Goal: Information Seeking & Learning: Find specific fact

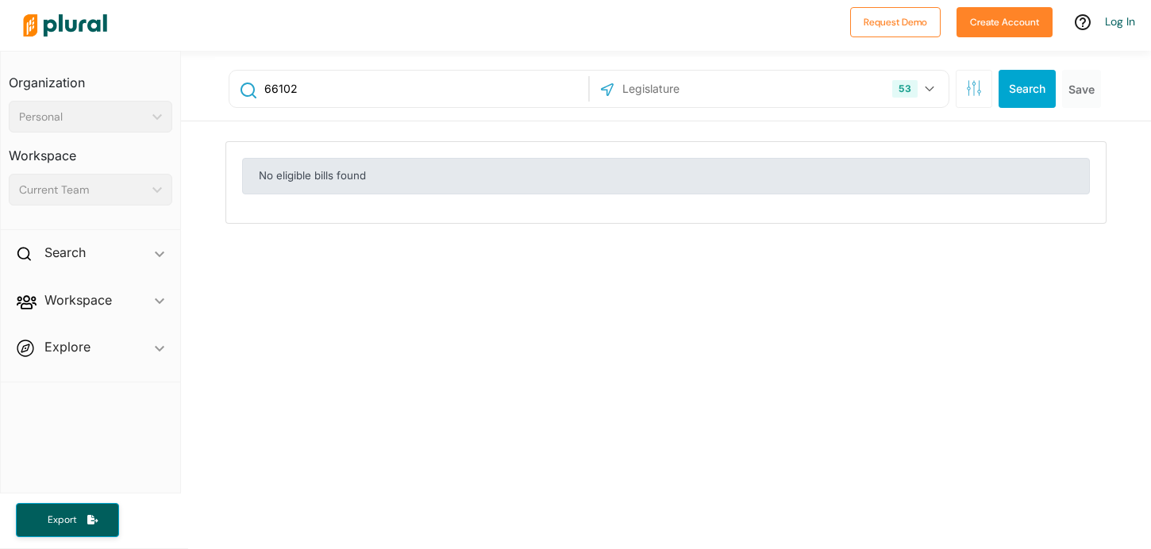
click at [687, 75] on input "text" at bounding box center [706, 89] width 170 height 30
click at [936, 87] on button "53" at bounding box center [915, 89] width 58 height 30
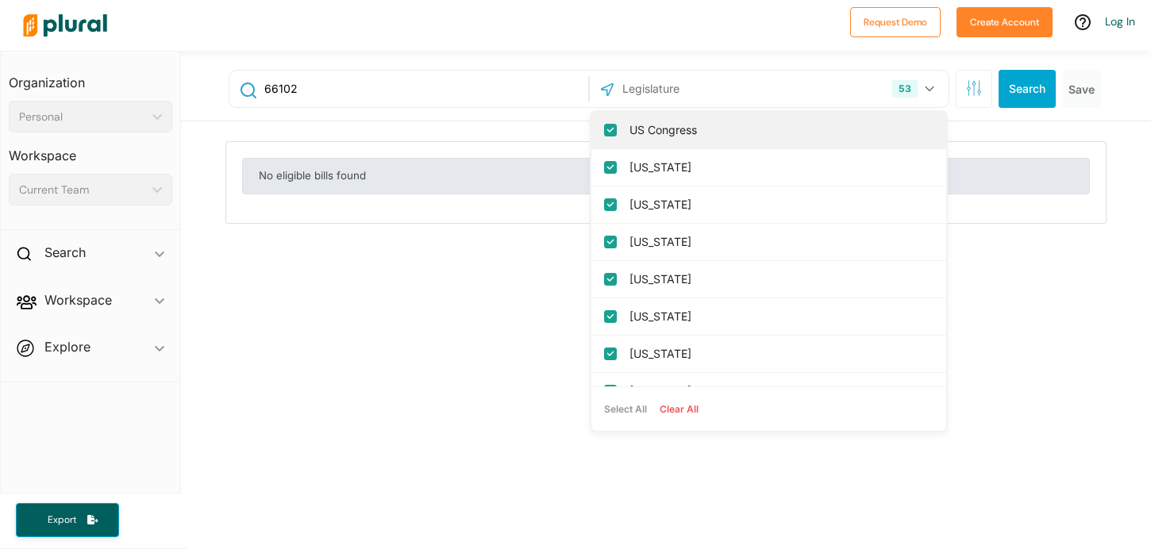
click at [613, 135] on input "US Congress" at bounding box center [610, 130] width 13 height 13
click at [610, 129] on input "[US_STATE]" at bounding box center [610, 130] width 13 height 13
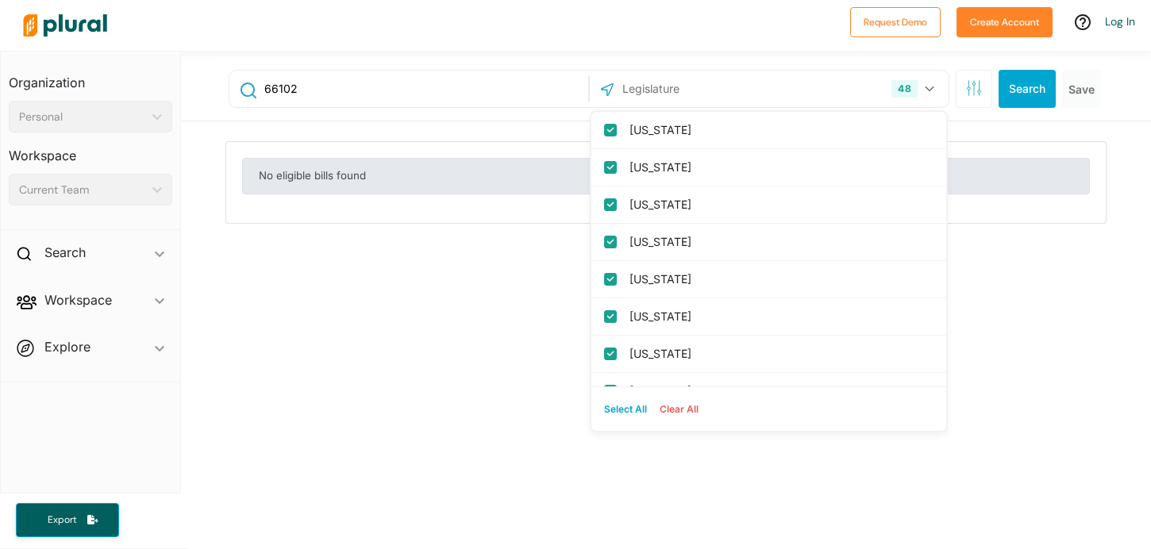
click at [610, 129] on input "[US_STATE]" at bounding box center [610, 130] width 13 height 13
click at [610, 129] on columbia "[US_STATE]" at bounding box center [610, 130] width 13 height 13
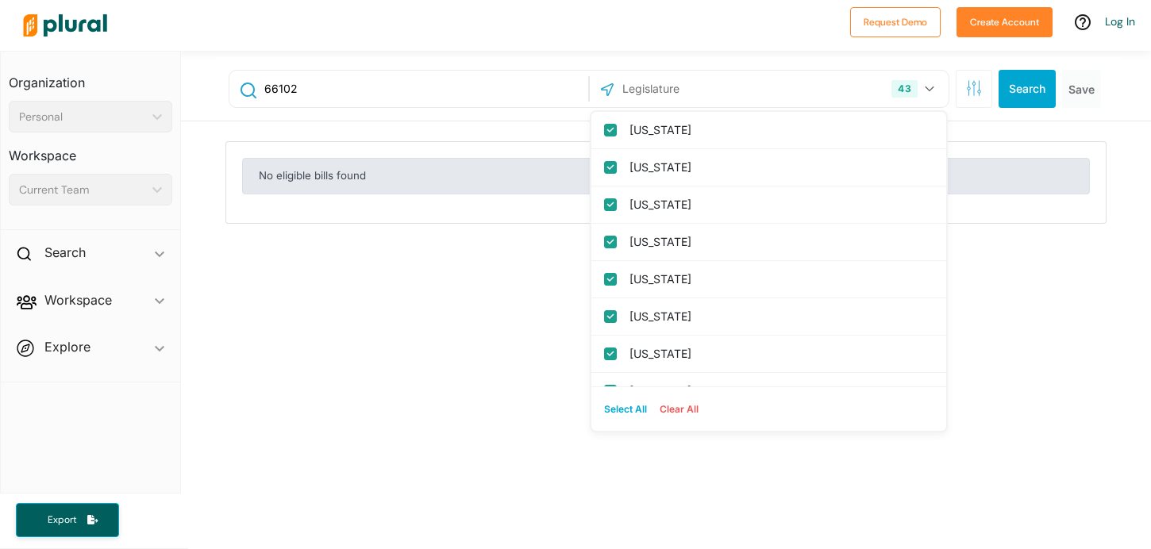
click at [610, 129] on input "[US_STATE]" at bounding box center [610, 130] width 13 height 13
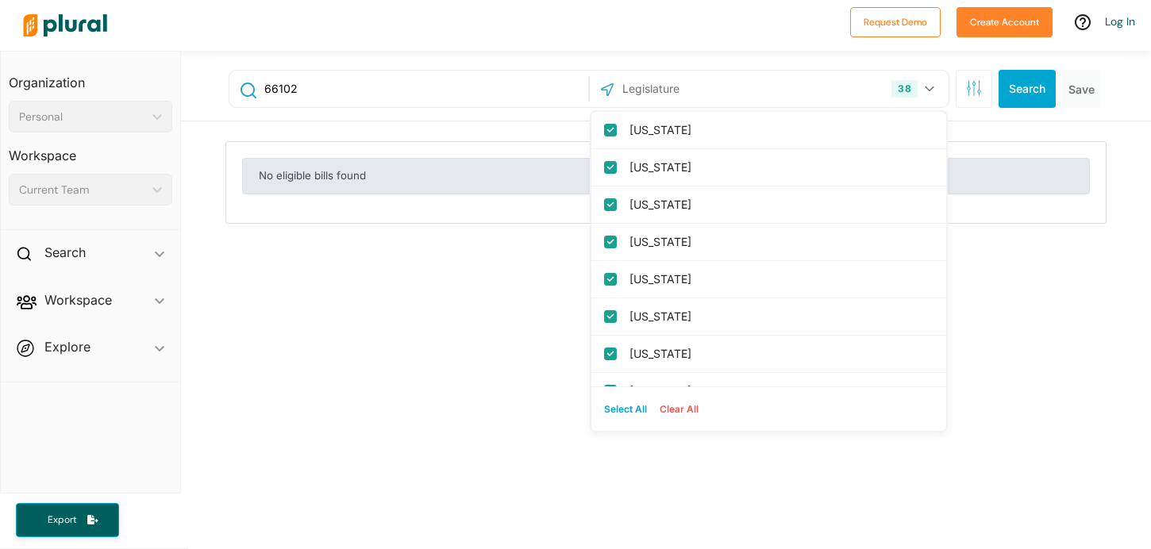
click at [610, 129] on input "[US_STATE]" at bounding box center [610, 130] width 13 height 13
click at [610, 171] on input "[US_STATE]" at bounding box center [610, 167] width 13 height 13
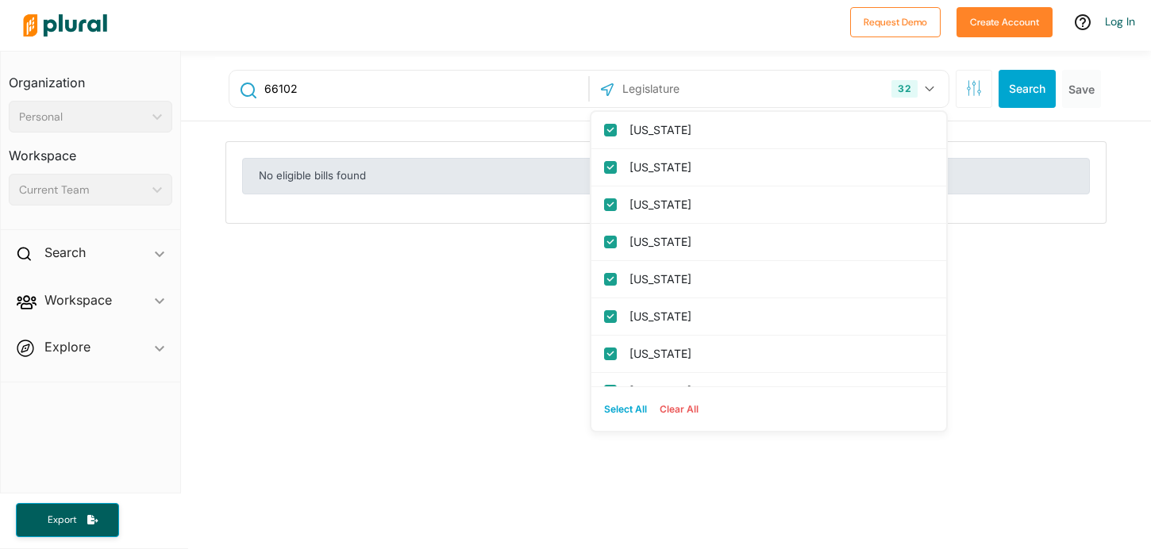
click at [610, 171] on input "[US_STATE]" at bounding box center [610, 167] width 13 height 13
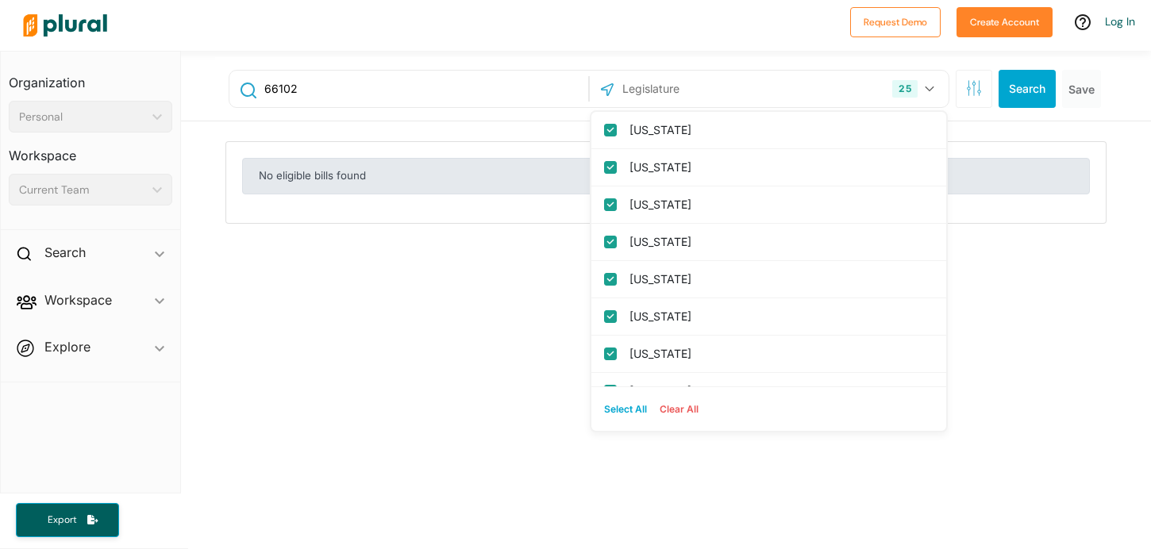
click at [610, 171] on input "[US_STATE]" at bounding box center [610, 167] width 13 height 13
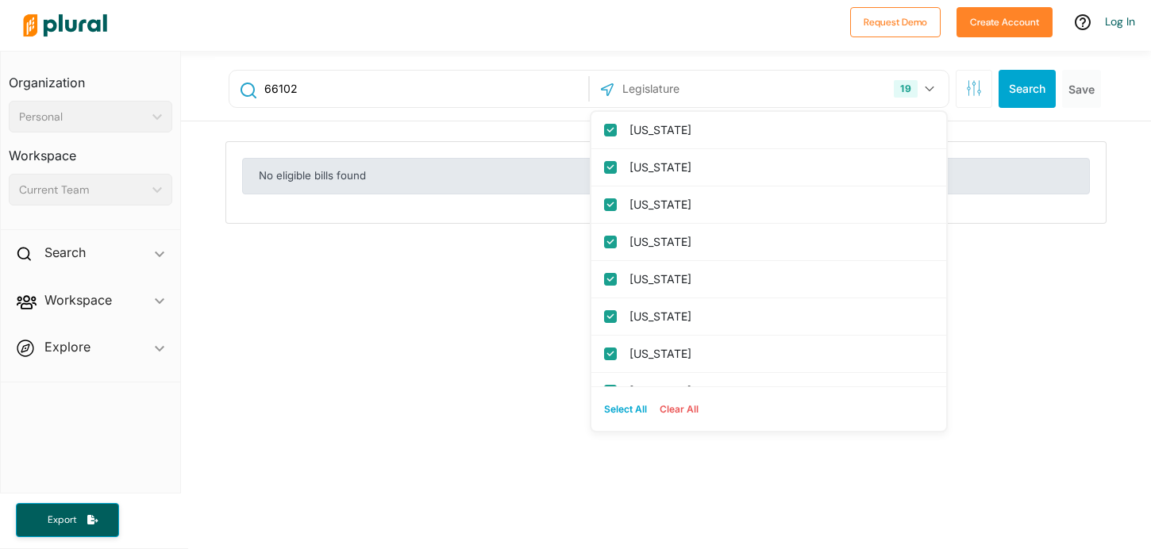
click at [610, 171] on input "[US_STATE]" at bounding box center [610, 167] width 13 height 13
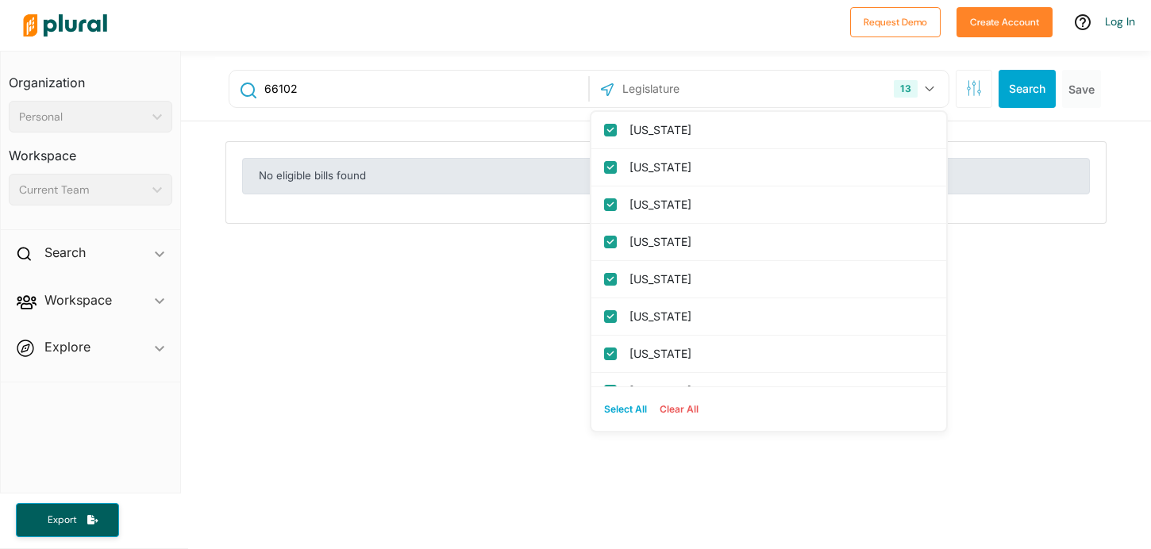
click at [610, 171] on input "[US_STATE]" at bounding box center [610, 167] width 13 height 13
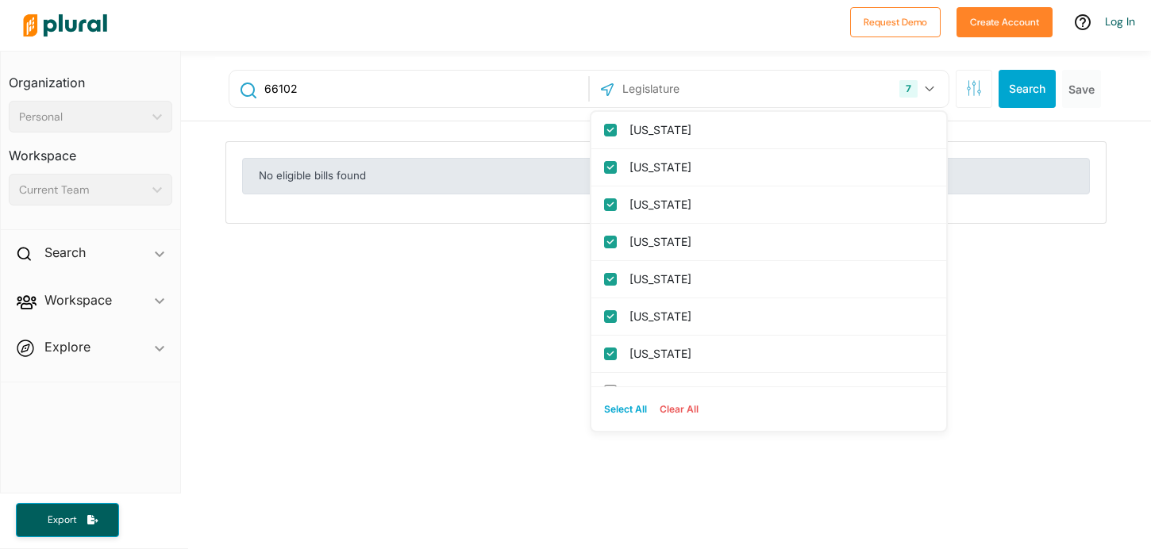
click at [610, 171] on input "[US_STATE]" at bounding box center [610, 167] width 13 height 13
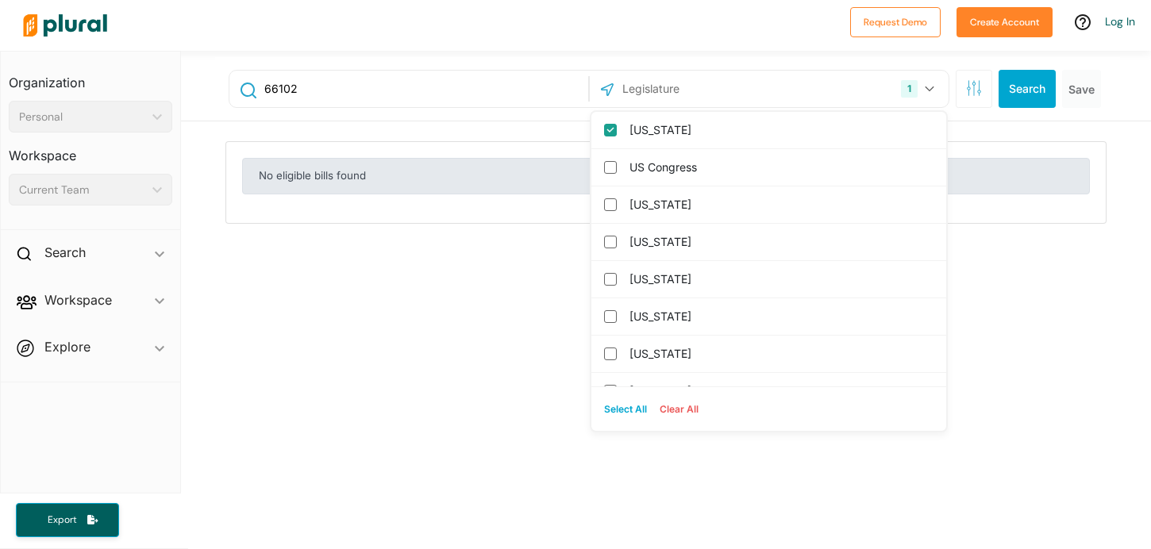
click at [508, 256] on div "66102 1 [US_STATE] [GEOGRAPHIC_DATA] Congress [US_STATE] [US_STATE] [US_STATE] …" at bounding box center [666, 527] width 970 height 953
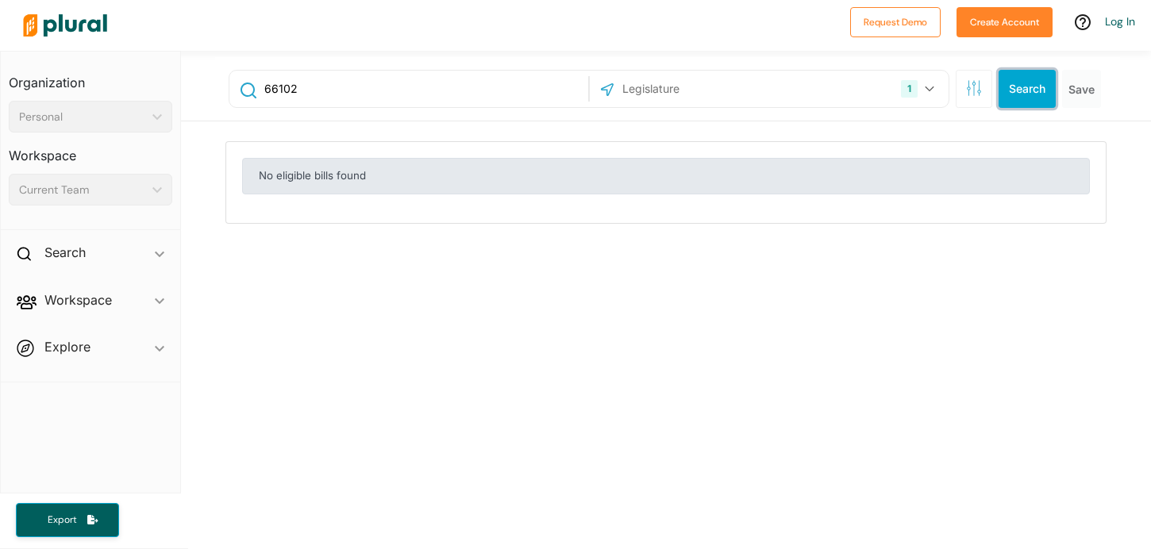
click at [1042, 98] on button "Search" at bounding box center [1027, 89] width 57 height 38
click at [118, 187] on div "Current Team" at bounding box center [82, 190] width 127 height 17
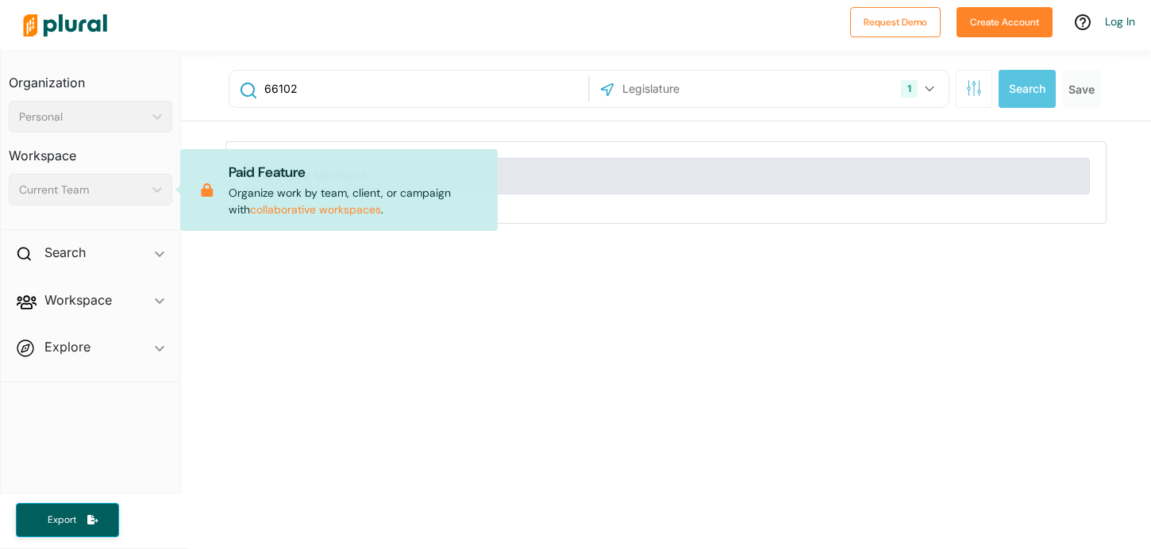
click at [298, 117] on div "66102 1 [US_STATE] [GEOGRAPHIC_DATA] Congress [US_STATE] [US_STATE] [US_STATE] …" at bounding box center [667, 89] width 905 height 64
